Goal: Find specific page/section: Locate item on page

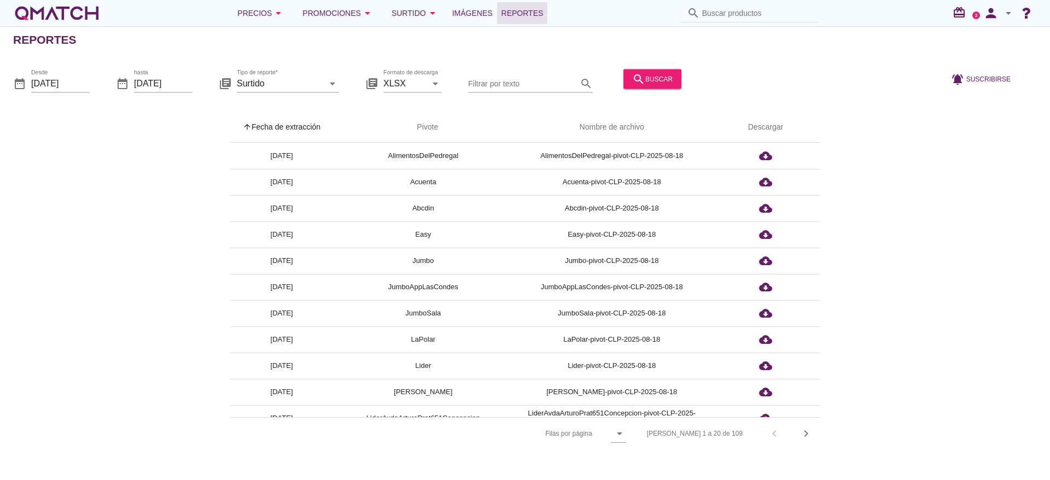
click at [771, 8] on input "Buscar productos" at bounding box center [756, 13] width 109 height 18
paste input "2003170000007"
click at [771, 8] on input "2003170000007" at bounding box center [756, 13] width 109 height 18
type input "2003170000007"
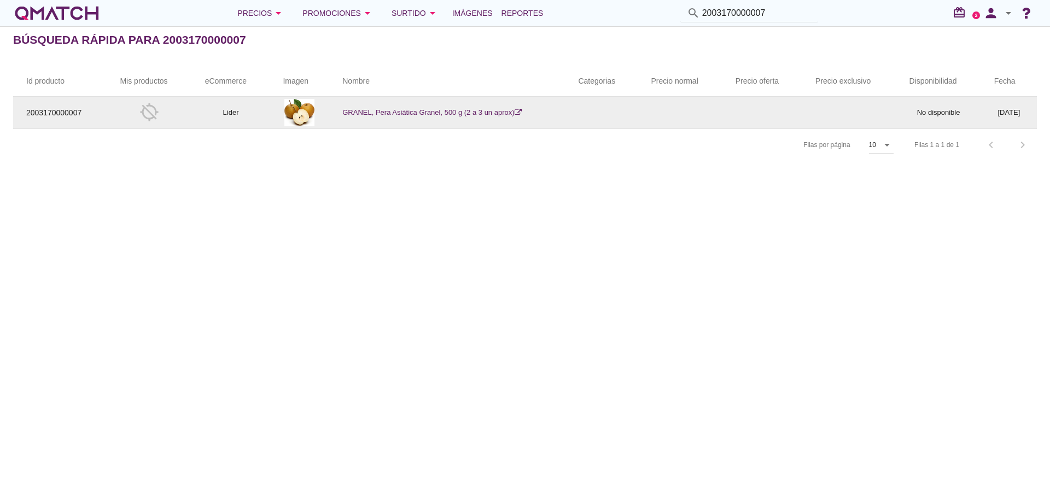
click at [481, 108] on link "GRANEL, Pera Asiática Granel, 500 g (2 a 3 un aprox)" at bounding box center [431, 112] width 179 height 8
